Goal: Task Accomplishment & Management: Manage account settings

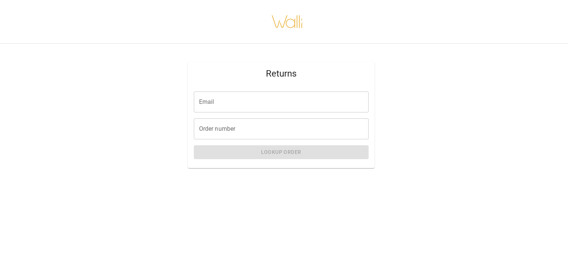
click at [294, 101] on input "Email" at bounding box center [281, 102] width 175 height 21
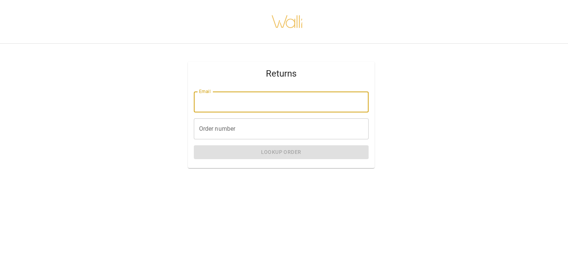
type input "**********"
click at [235, 130] on input "Order number" at bounding box center [281, 128] width 175 height 21
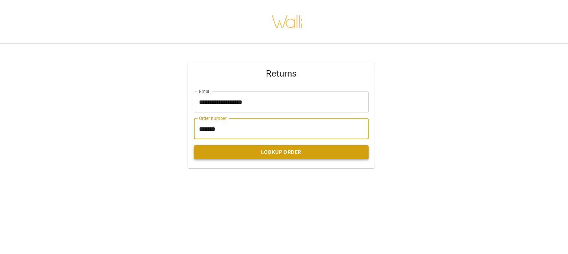
type input "*******"
click at [244, 152] on button "Lookup Order" at bounding box center [281, 152] width 175 height 14
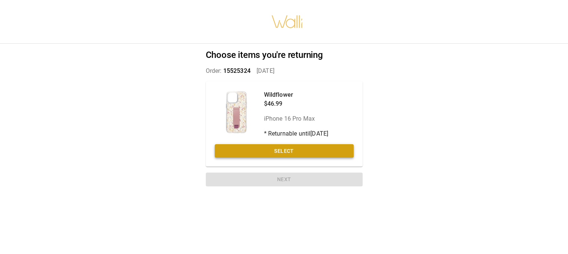
click at [241, 151] on button "Select" at bounding box center [284, 151] width 139 height 14
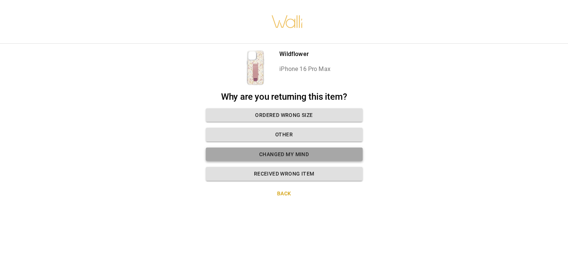
click at [242, 153] on button "Changed my mind" at bounding box center [284, 155] width 157 height 14
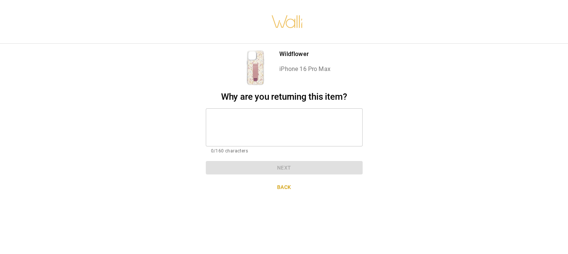
click at [268, 123] on textarea at bounding box center [284, 127] width 146 height 26
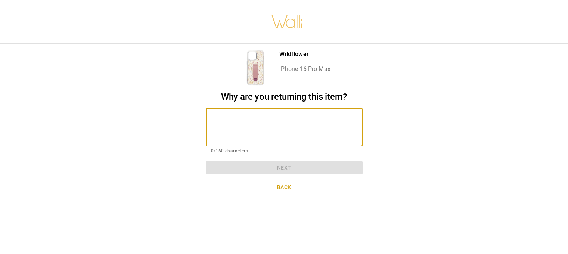
click at [253, 120] on textarea at bounding box center [284, 127] width 146 height 26
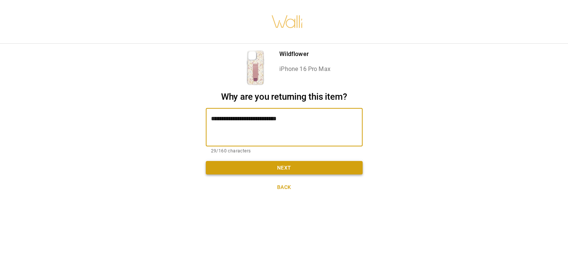
type textarea "**********"
click at [320, 171] on button "Next" at bounding box center [284, 168] width 157 height 14
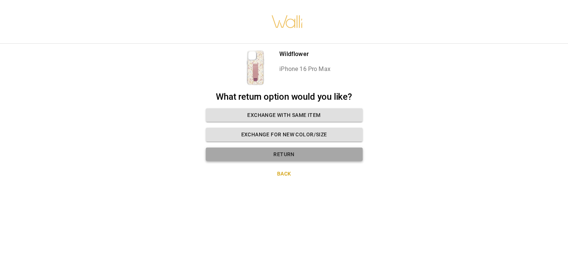
click at [315, 153] on button "Return" at bounding box center [284, 155] width 157 height 14
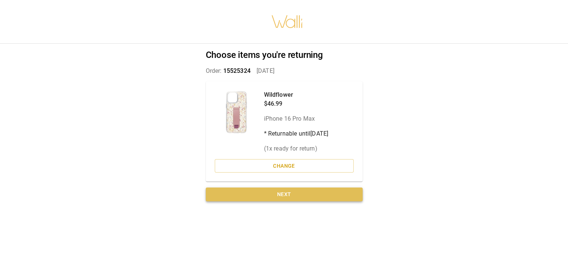
click at [315, 192] on button "Next" at bounding box center [284, 195] width 157 height 14
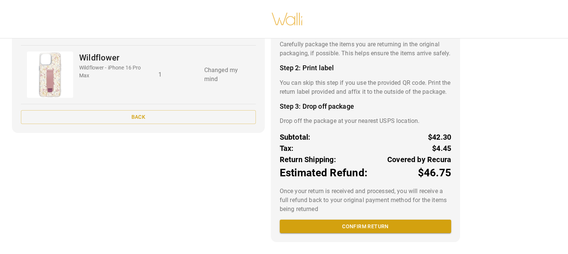
scroll to position [77, 0]
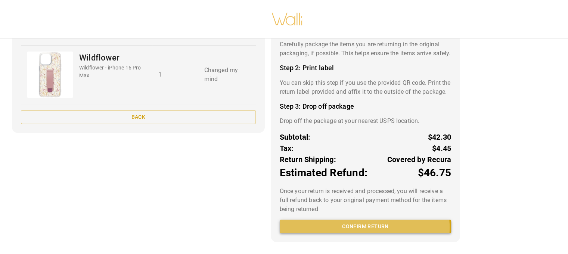
click at [354, 233] on button "Confirm return" at bounding box center [365, 227] width 171 height 14
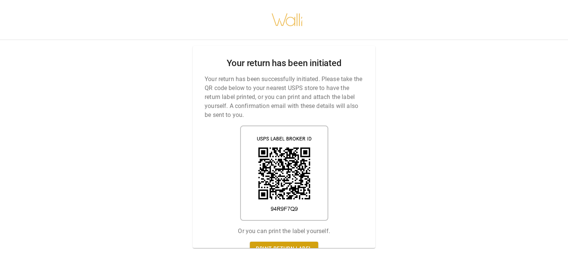
scroll to position [6, 0]
click at [282, 243] on link "Print return label" at bounding box center [284, 249] width 68 height 14
